Goal: Book appointment/travel/reservation

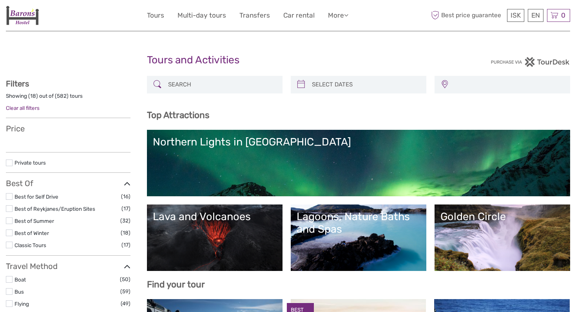
select select
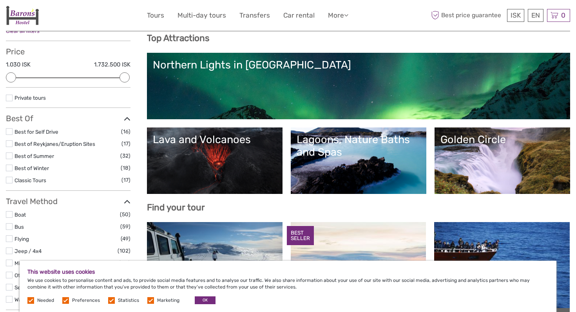
scroll to position [78, 0]
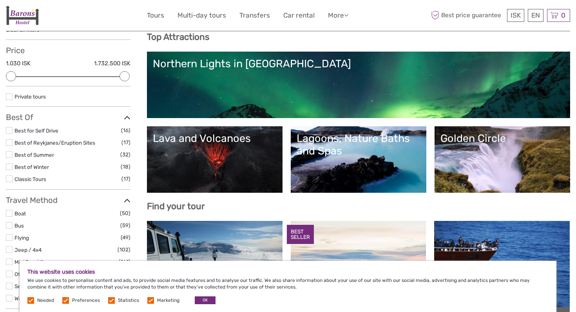
click at [241, 81] on link "Northern Lights in [GEOGRAPHIC_DATA]" at bounding box center [358, 85] width 411 height 55
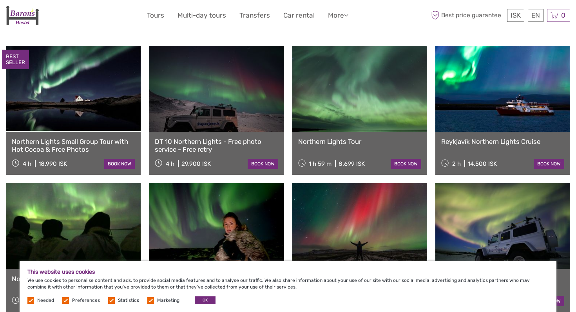
scroll to position [273, 0]
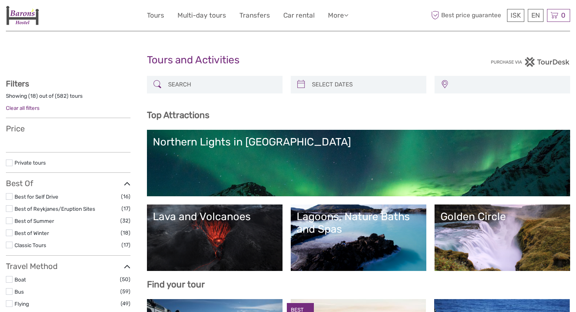
select select
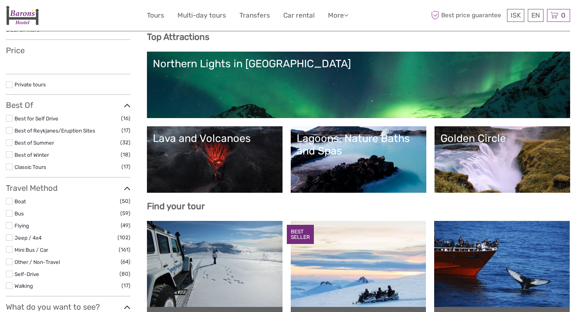
select select
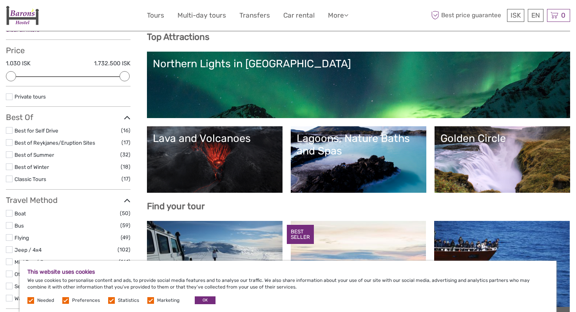
scroll to position [0, 0]
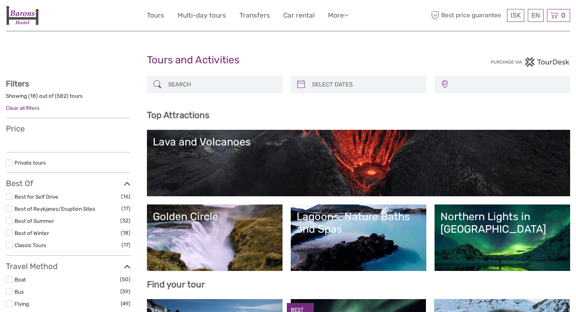
select select
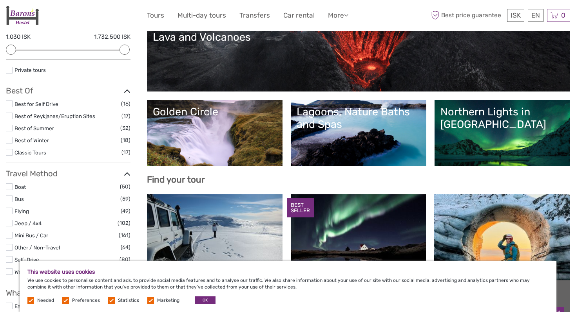
click at [233, 111] on div "Golden Circle" at bounding box center [215, 112] width 124 height 13
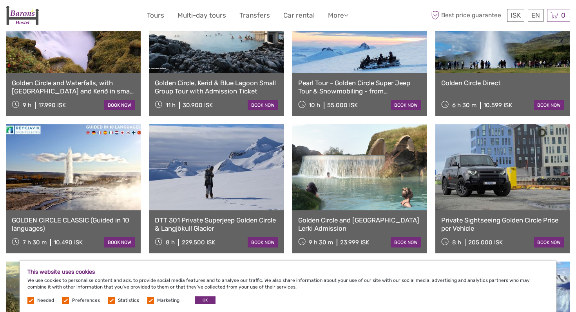
scroll to position [511, 0]
